Goal: Use online tool/utility: Utilize a website feature to perform a specific function

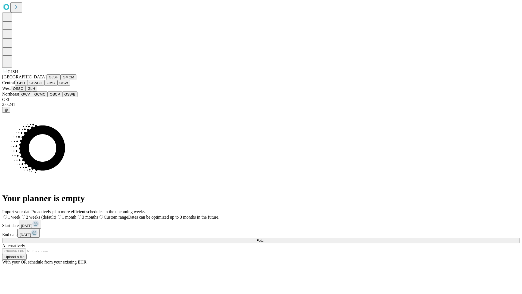
click at [46, 80] on button "GJSH" at bounding box center [53, 77] width 14 height 6
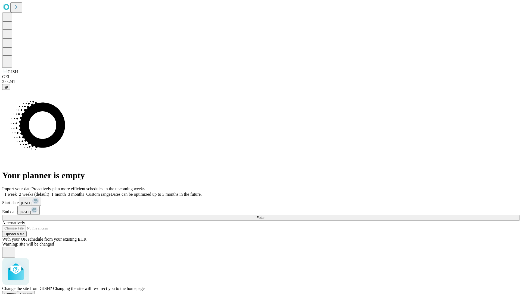
click at [33, 291] on span "Confirm" at bounding box center [26, 293] width 13 height 4
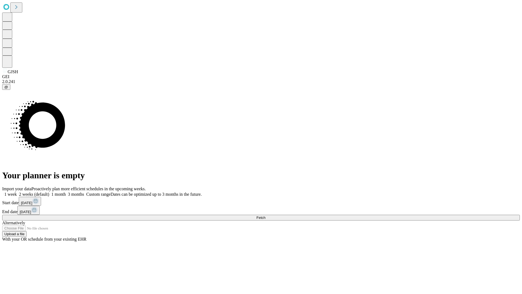
click at [66, 192] on label "1 month" at bounding box center [57, 194] width 17 height 5
click at [265, 215] on span "Fetch" at bounding box center [260, 217] width 9 height 4
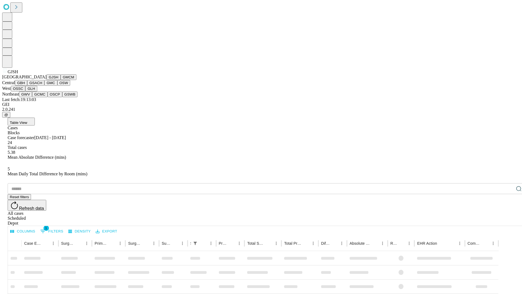
click at [61, 80] on button "GMCM" at bounding box center [69, 77] width 16 height 6
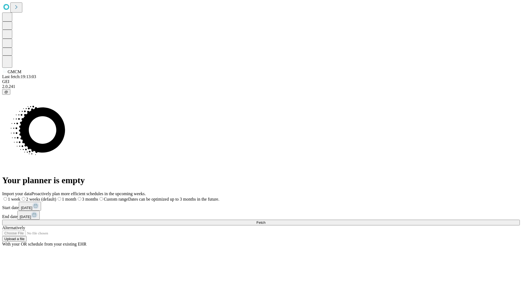
click at [76, 196] on label "1 month" at bounding box center [66, 198] width 20 height 5
click at [265, 220] on span "Fetch" at bounding box center [260, 222] width 9 height 4
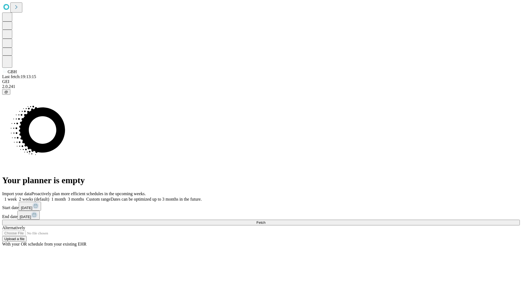
click at [265, 220] on span "Fetch" at bounding box center [260, 222] width 9 height 4
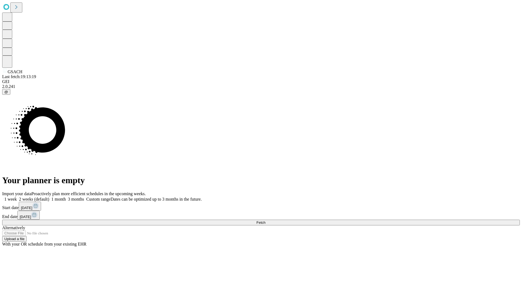
click at [66, 196] on label "1 month" at bounding box center [57, 198] width 17 height 5
click at [265, 220] on span "Fetch" at bounding box center [260, 222] width 9 height 4
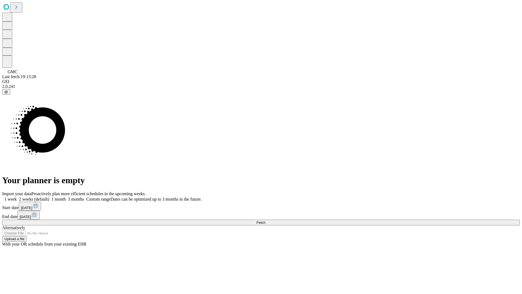
click at [66, 196] on label "1 month" at bounding box center [57, 198] width 17 height 5
click at [265, 220] on span "Fetch" at bounding box center [260, 222] width 9 height 4
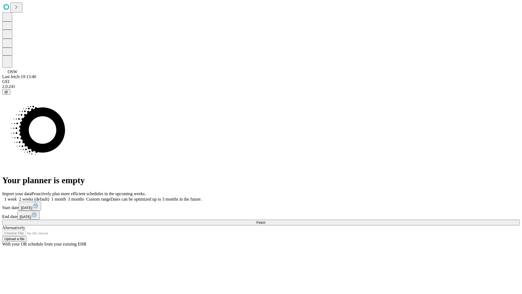
click at [66, 196] on label "1 month" at bounding box center [57, 198] width 17 height 5
click at [265, 220] on span "Fetch" at bounding box center [260, 222] width 9 height 4
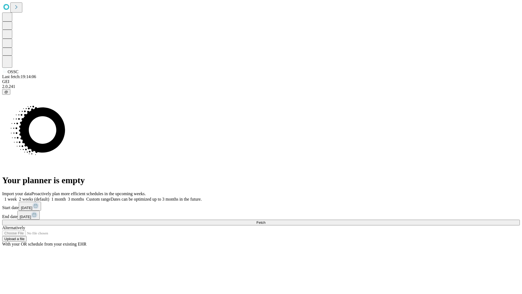
click at [66, 196] on label "1 month" at bounding box center [57, 198] width 17 height 5
click at [265, 220] on span "Fetch" at bounding box center [260, 222] width 9 height 4
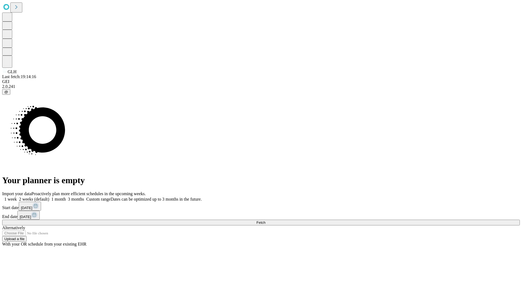
click at [66, 196] on label "1 month" at bounding box center [57, 198] width 17 height 5
click at [265, 220] on span "Fetch" at bounding box center [260, 222] width 9 height 4
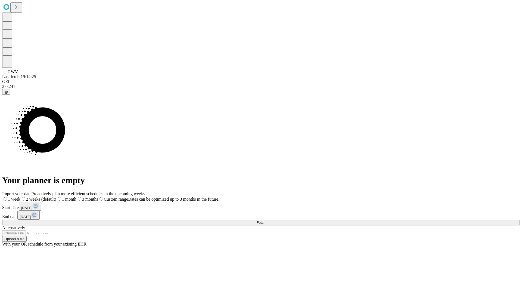
click at [76, 196] on label "1 month" at bounding box center [66, 198] width 20 height 5
click at [265, 220] on span "Fetch" at bounding box center [260, 222] width 9 height 4
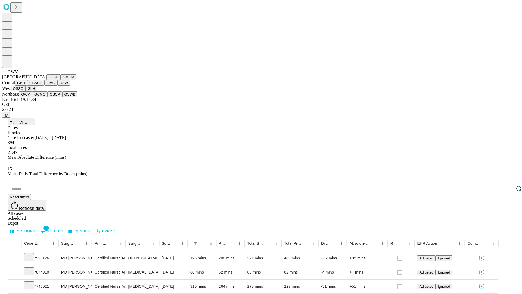
click at [42, 97] on button "GCMC" at bounding box center [39, 94] width 15 height 6
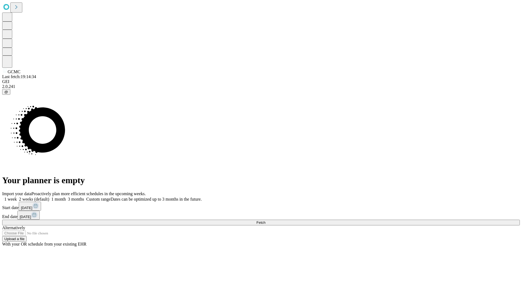
click at [66, 196] on label "1 month" at bounding box center [57, 198] width 17 height 5
click at [265, 220] on span "Fetch" at bounding box center [260, 222] width 9 height 4
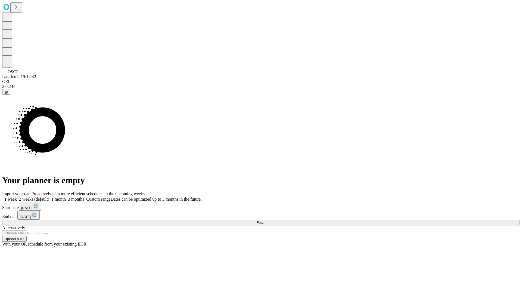
click at [66, 196] on label "1 month" at bounding box center [57, 198] width 17 height 5
click at [265, 220] on span "Fetch" at bounding box center [260, 222] width 9 height 4
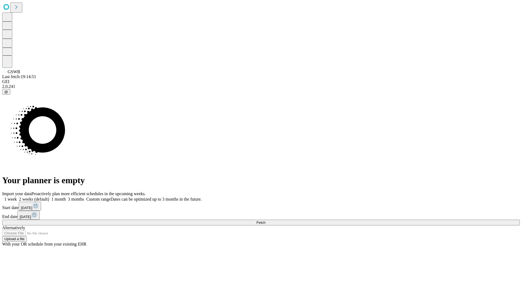
click at [66, 196] on label "1 month" at bounding box center [57, 198] width 17 height 5
click at [265, 220] on span "Fetch" at bounding box center [260, 222] width 9 height 4
